Goal: Transaction & Acquisition: Book appointment/travel/reservation

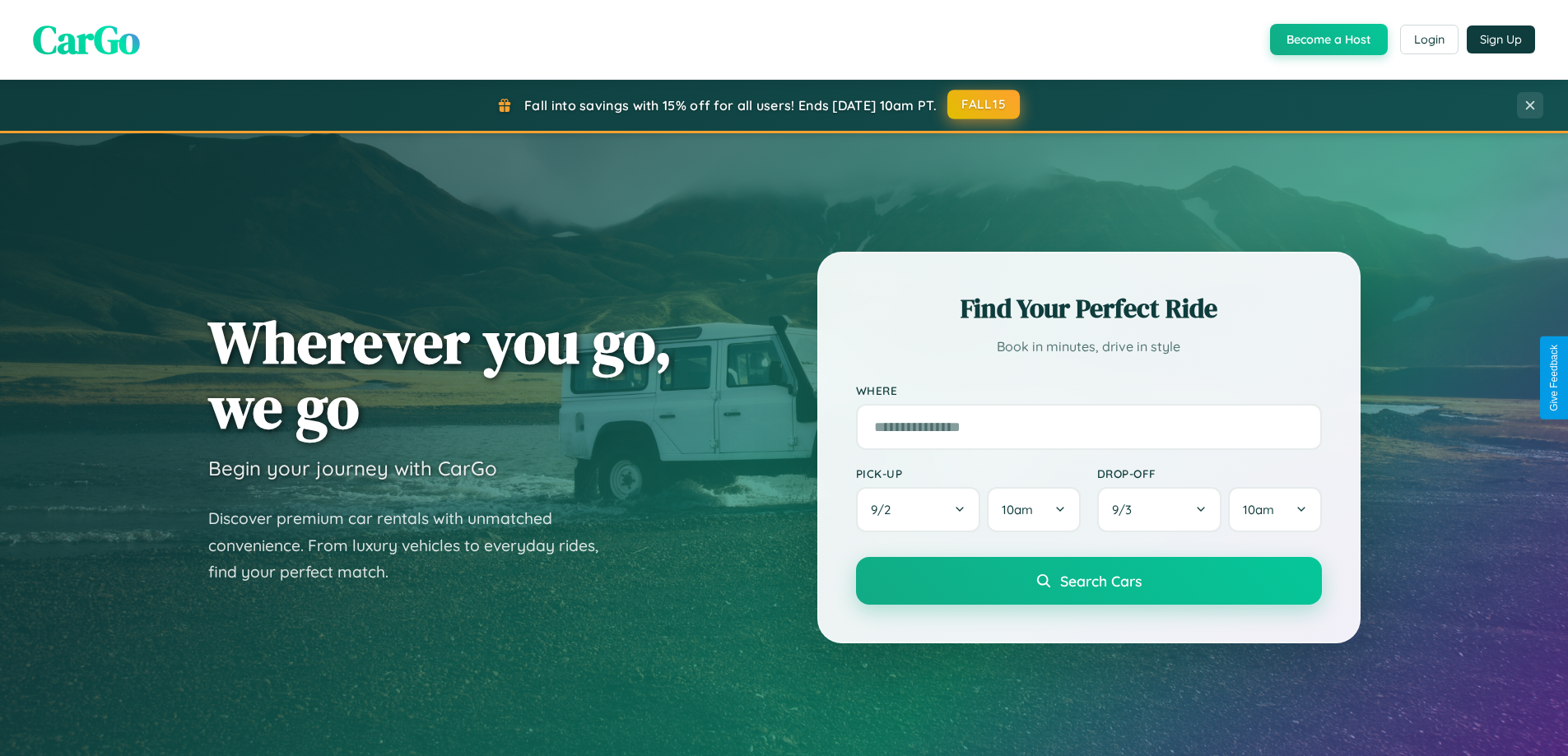
click at [984, 105] on button "FALL15" at bounding box center [983, 105] width 72 height 30
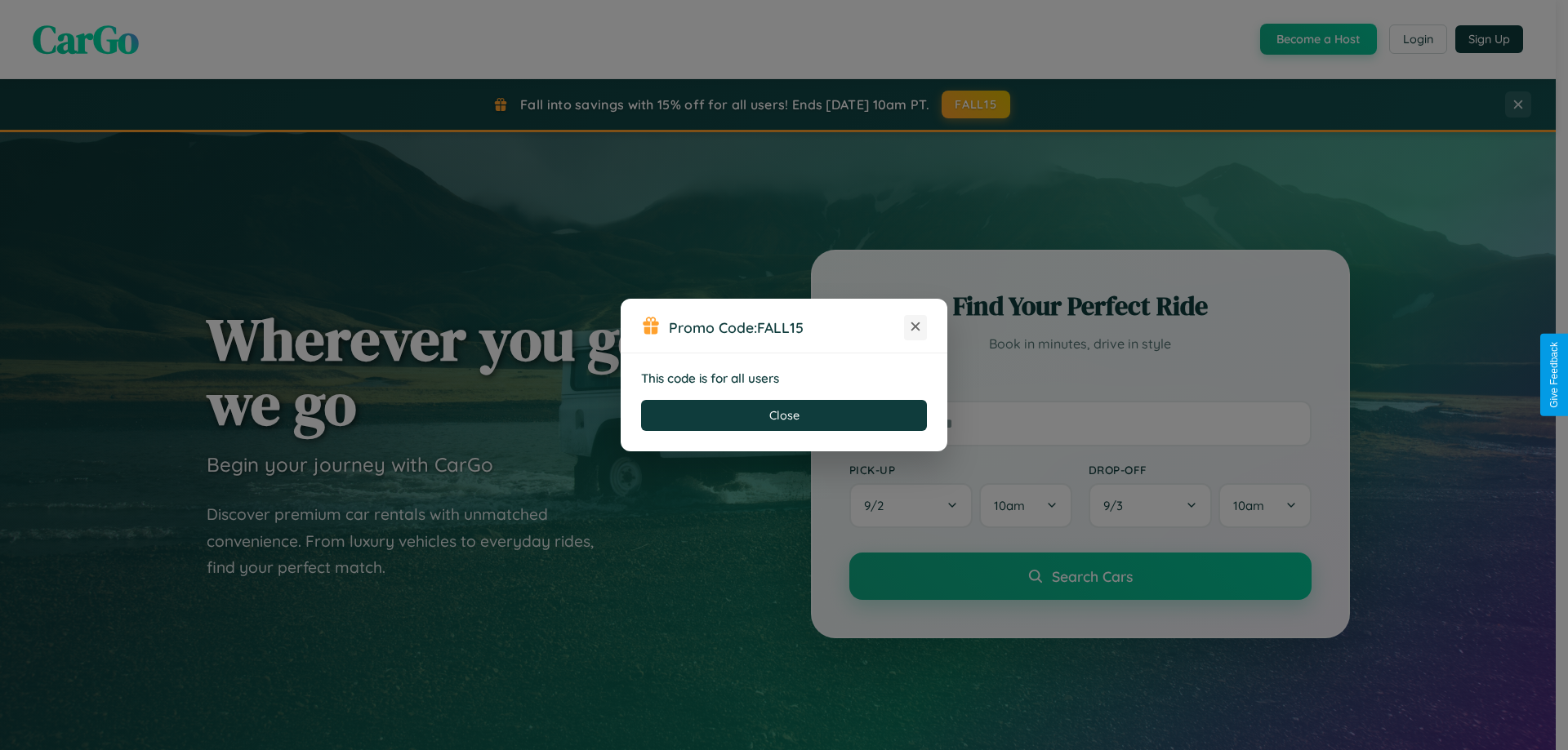
click at [916, 328] on icon at bounding box center [916, 327] width 17 height 17
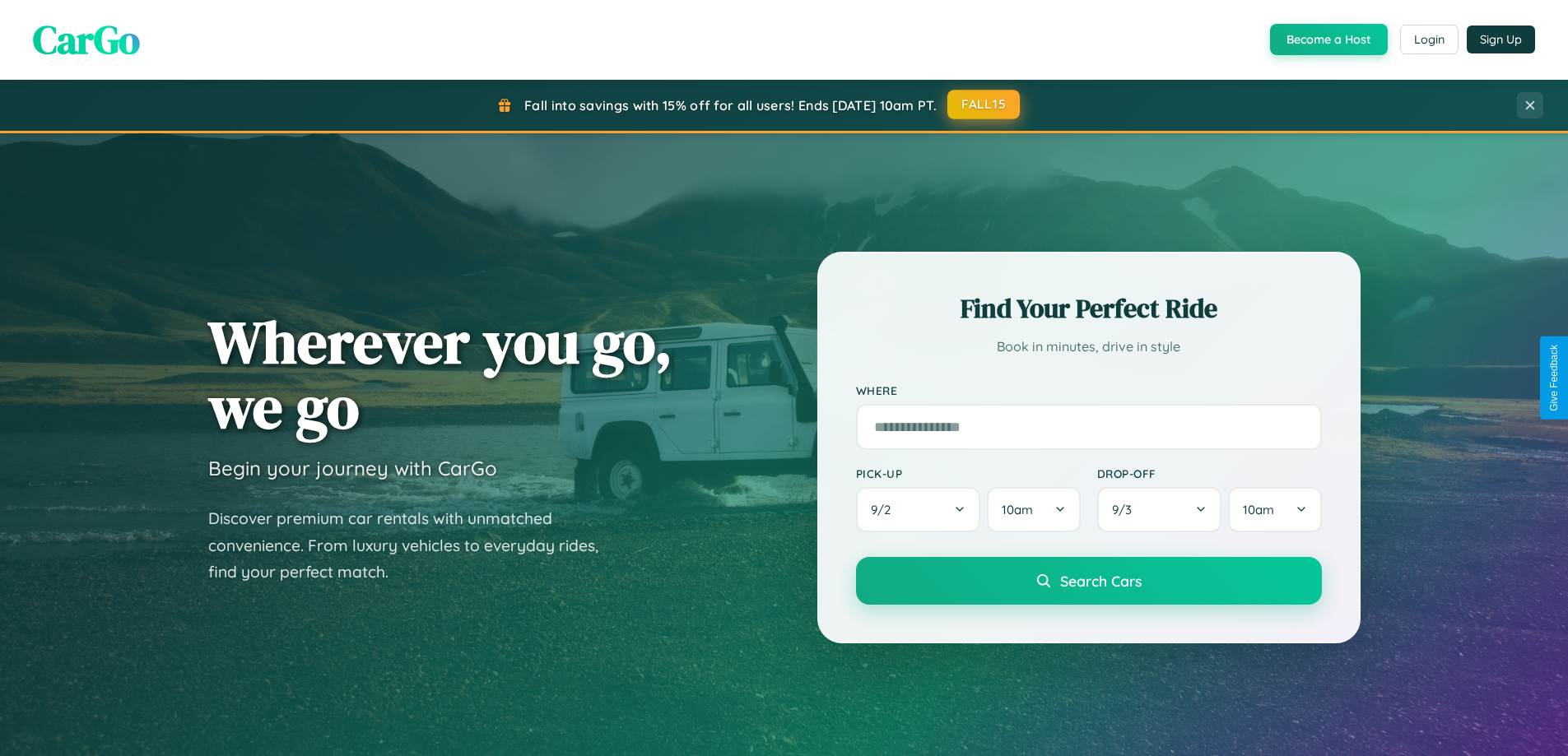
click at [984, 105] on button "FALL15" at bounding box center [983, 105] width 72 height 30
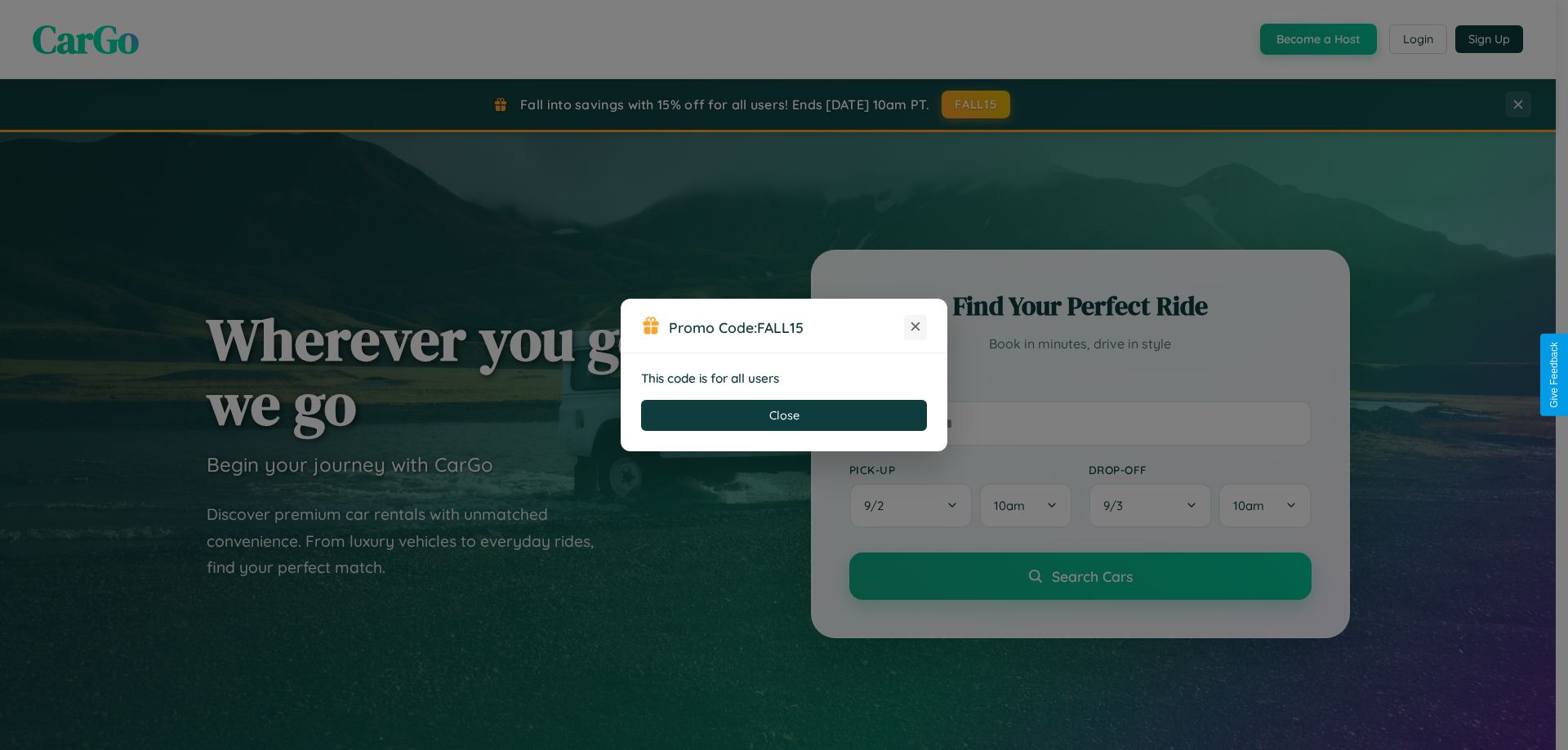
click at [916, 328] on icon at bounding box center [916, 327] width 17 height 17
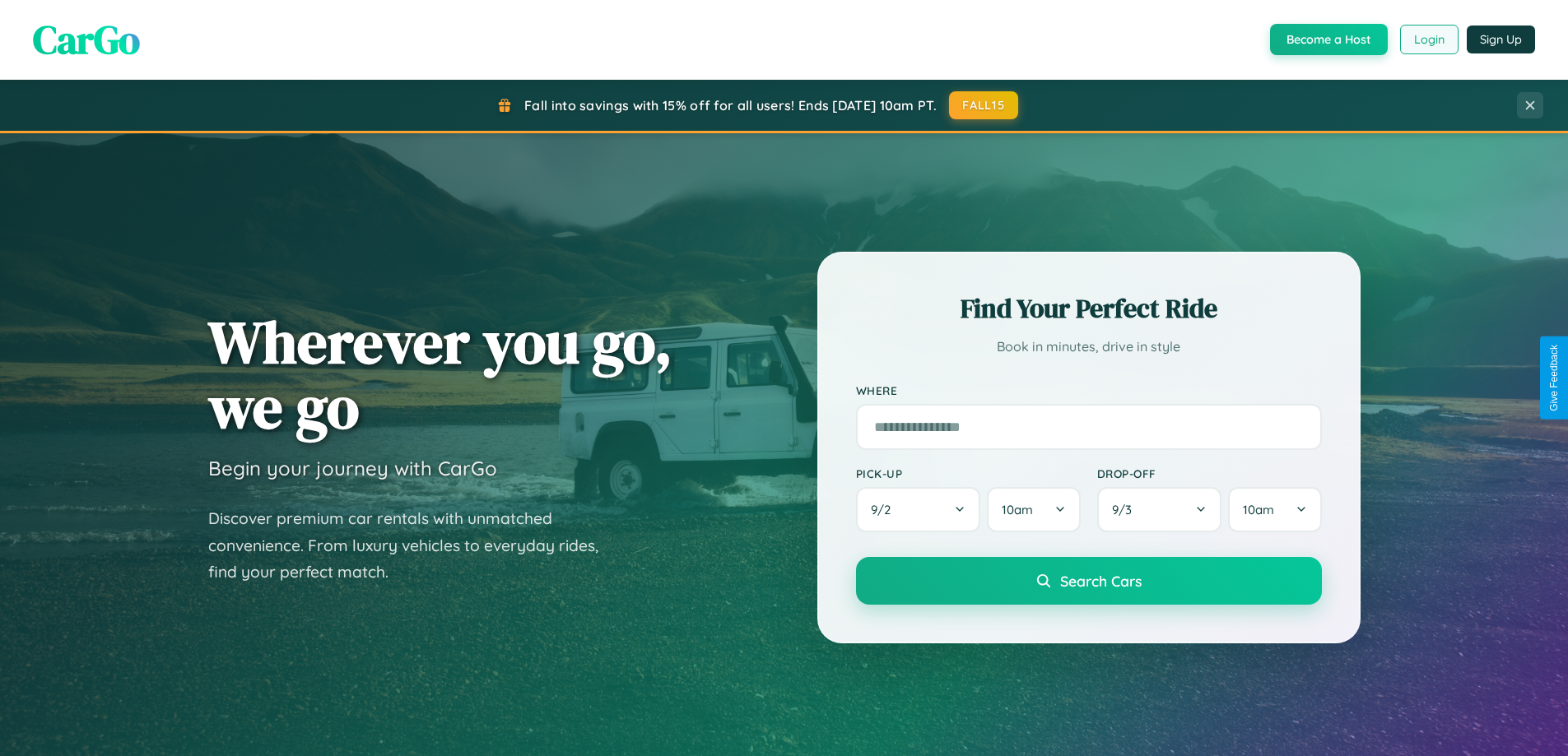
click at [1428, 40] on button "Login" at bounding box center [1429, 40] width 58 height 30
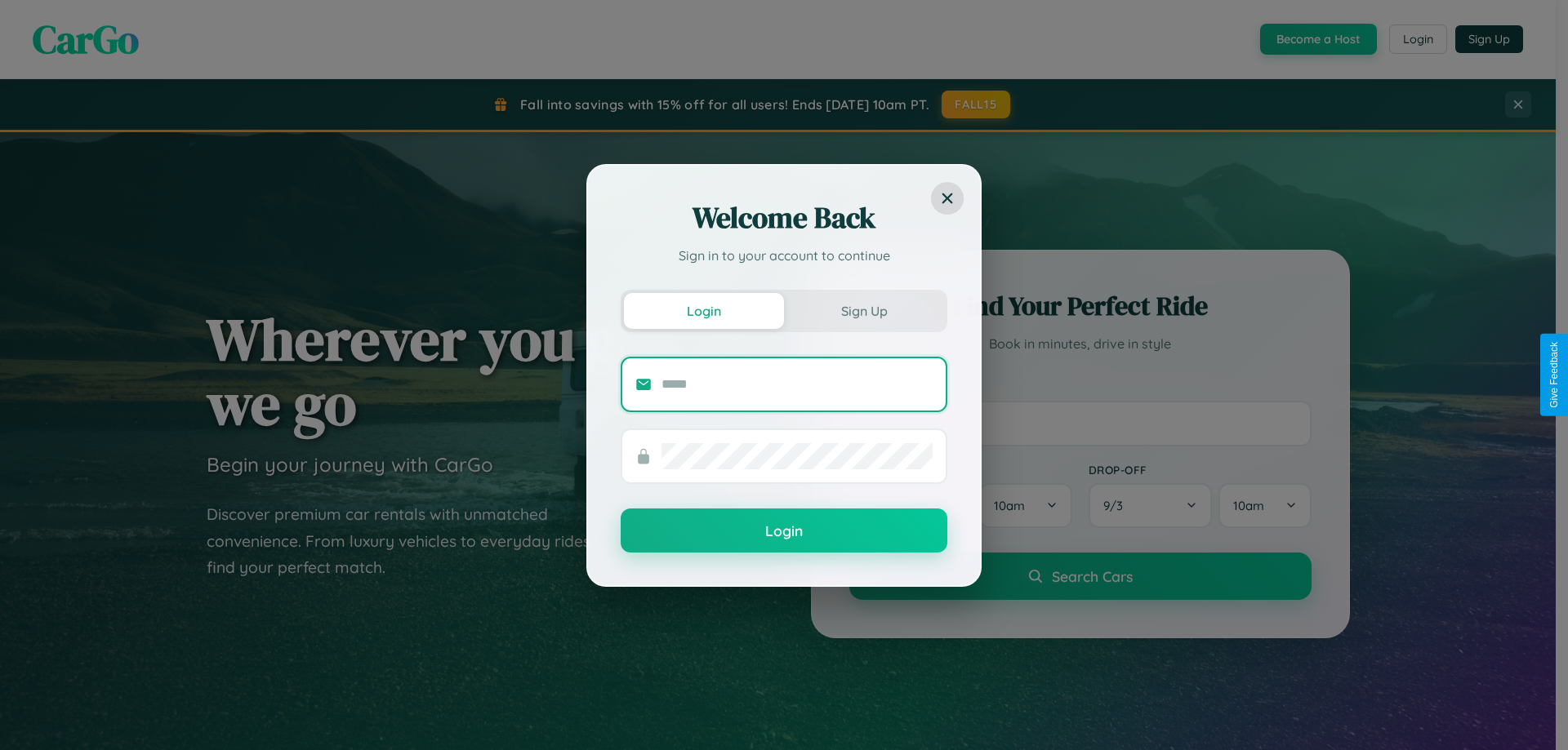
click at [797, 384] on input "text" at bounding box center [797, 385] width 272 height 26
type input "**********"
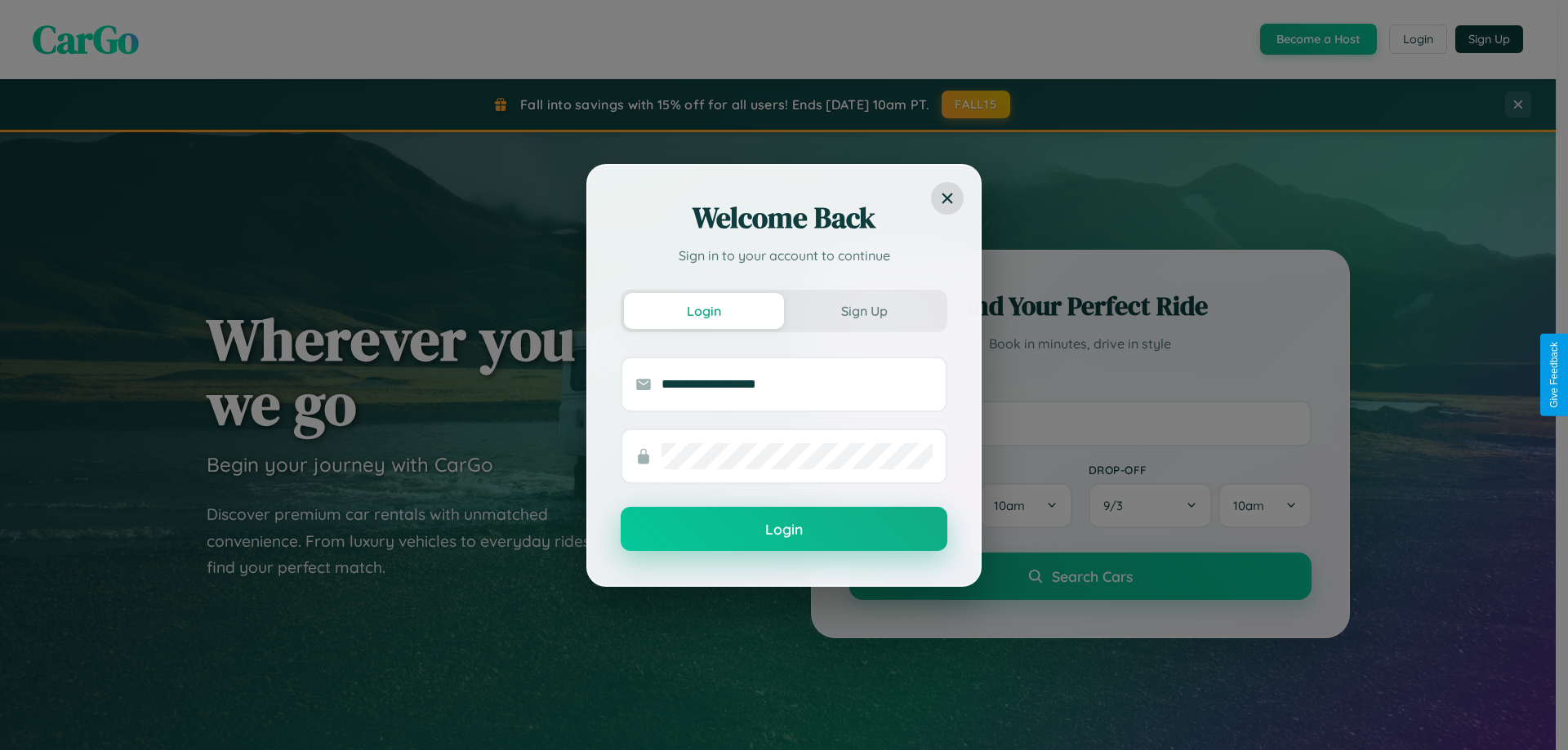
click at [784, 530] on button "Login" at bounding box center [784, 529] width 327 height 44
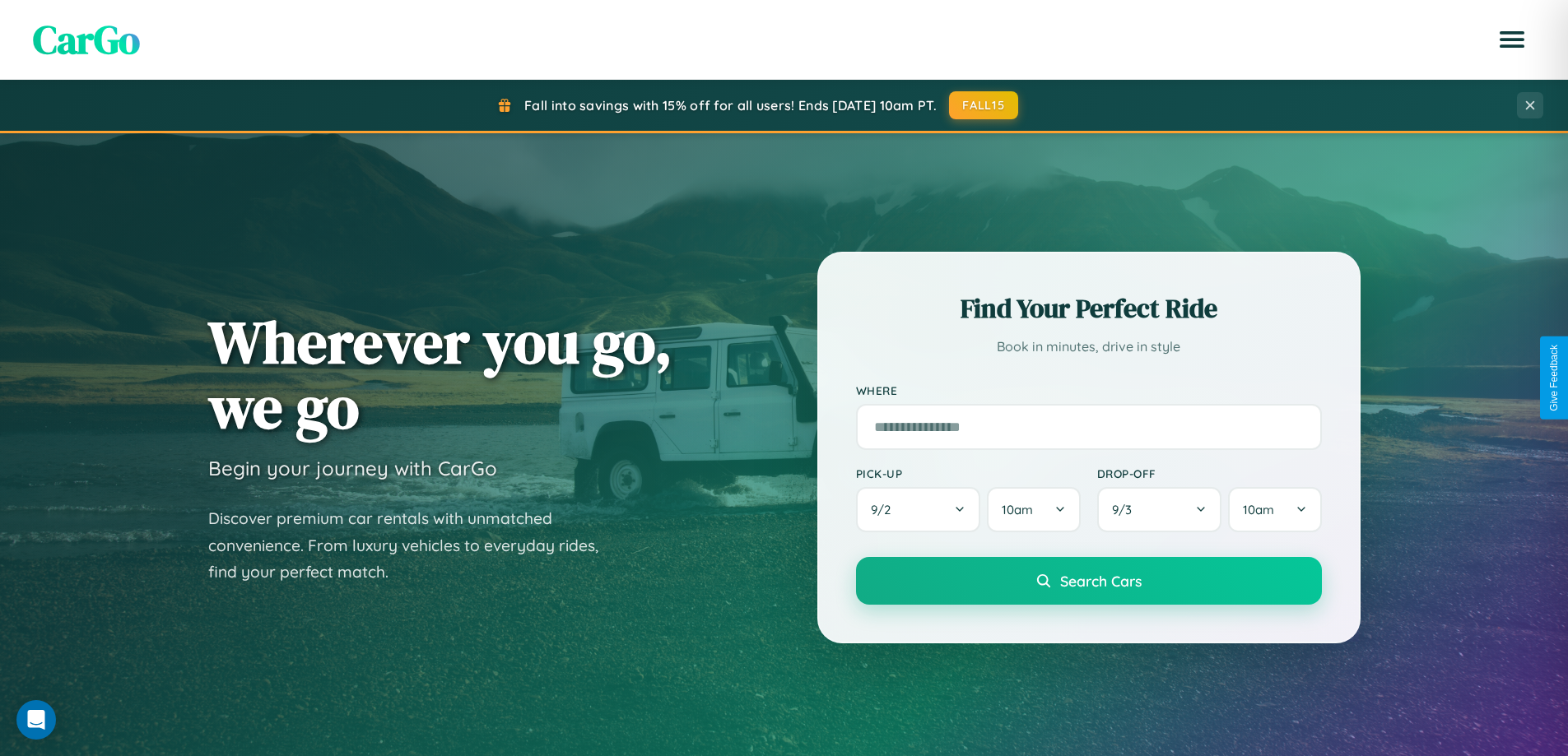
scroll to position [710, 0]
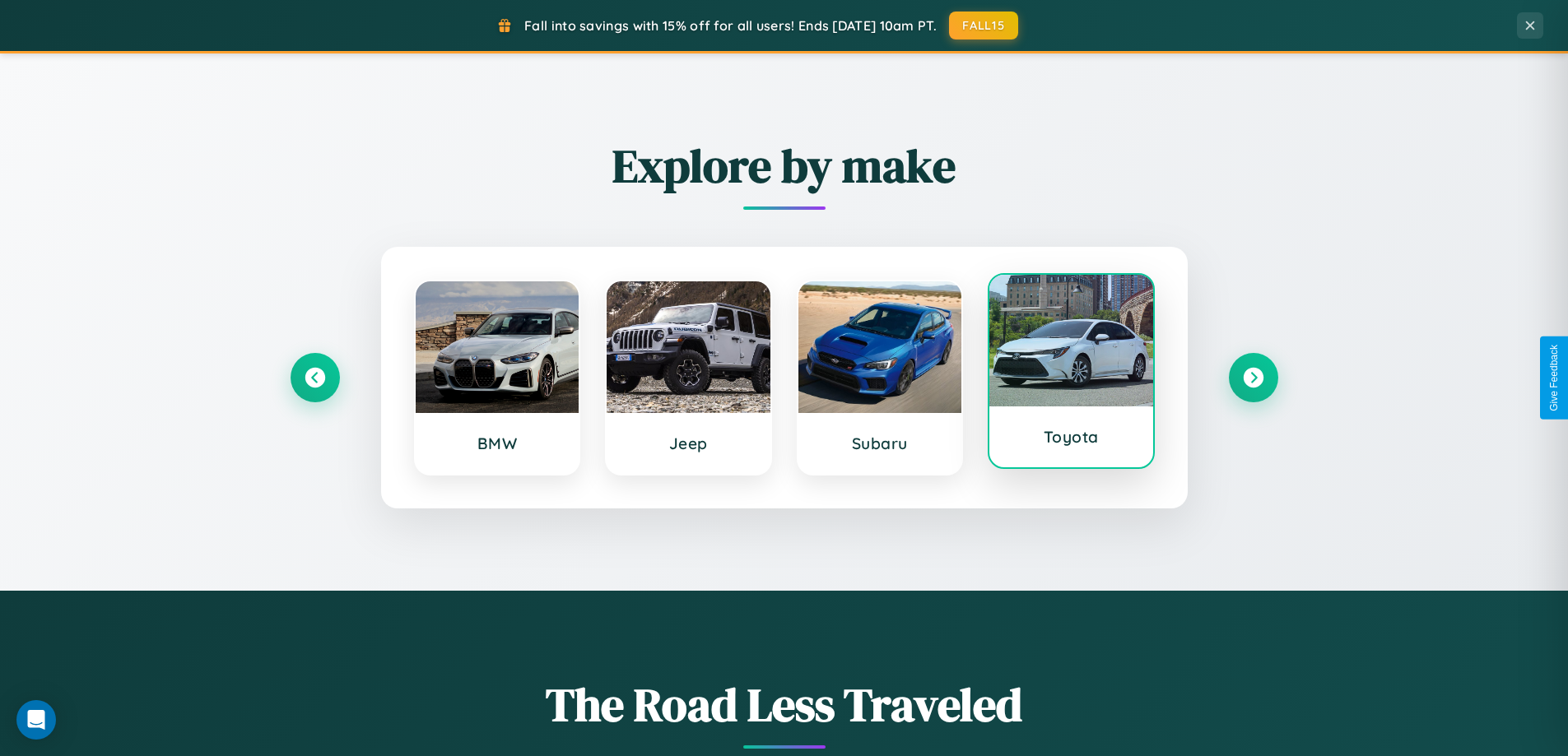
click at [1071, 375] on div at bounding box center [1071, 340] width 164 height 132
